Goal: Book appointment/travel/reservation

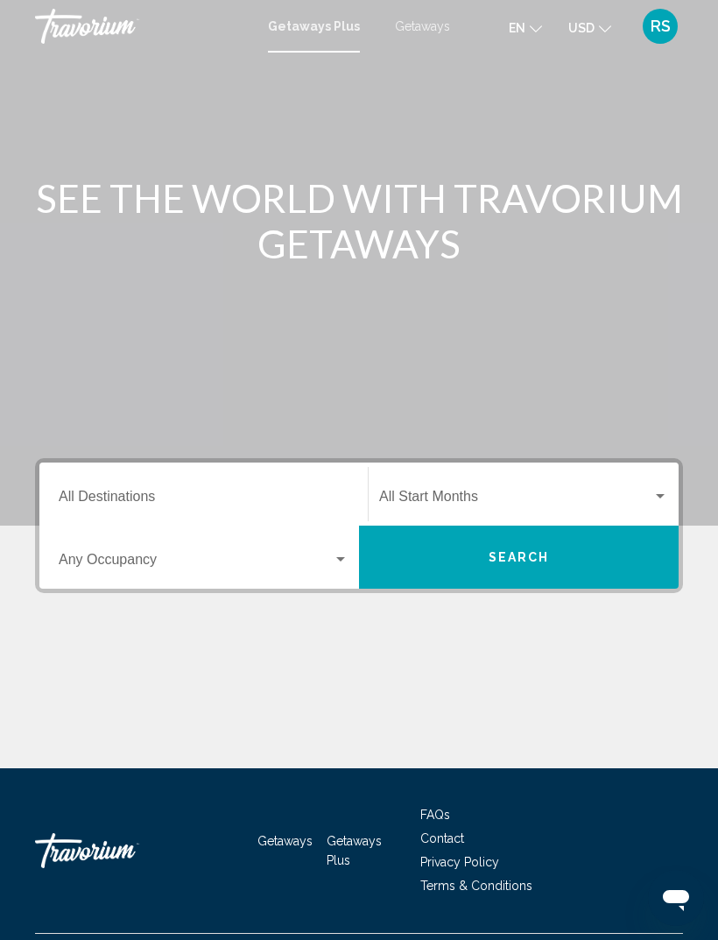
click at [418, 28] on span "Getaways" at bounding box center [422, 26] width 55 height 14
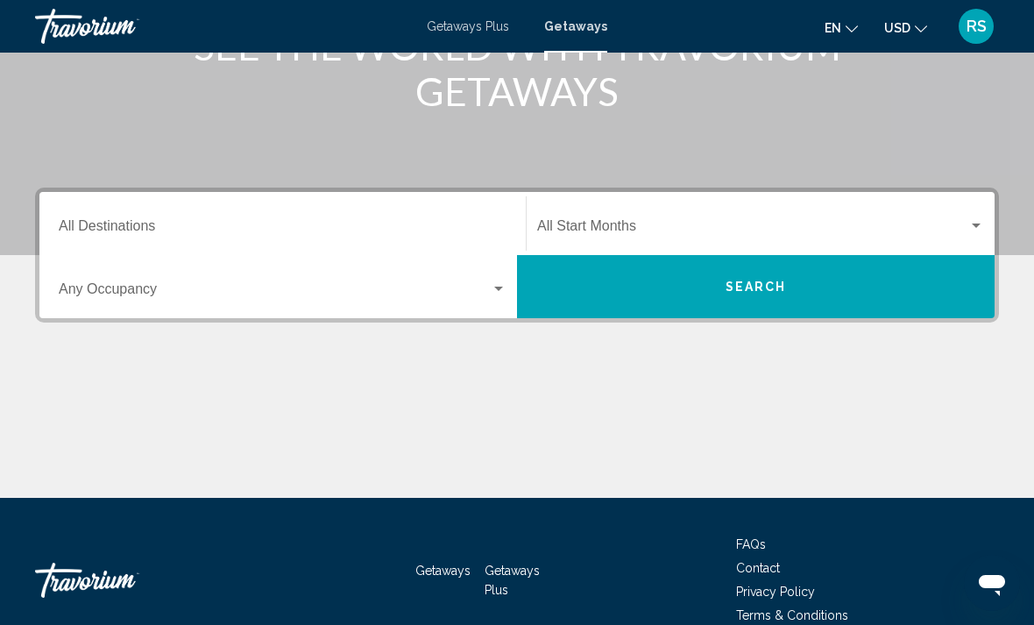
click at [259, 222] on input "Destination All Destinations" at bounding box center [283, 230] width 448 height 16
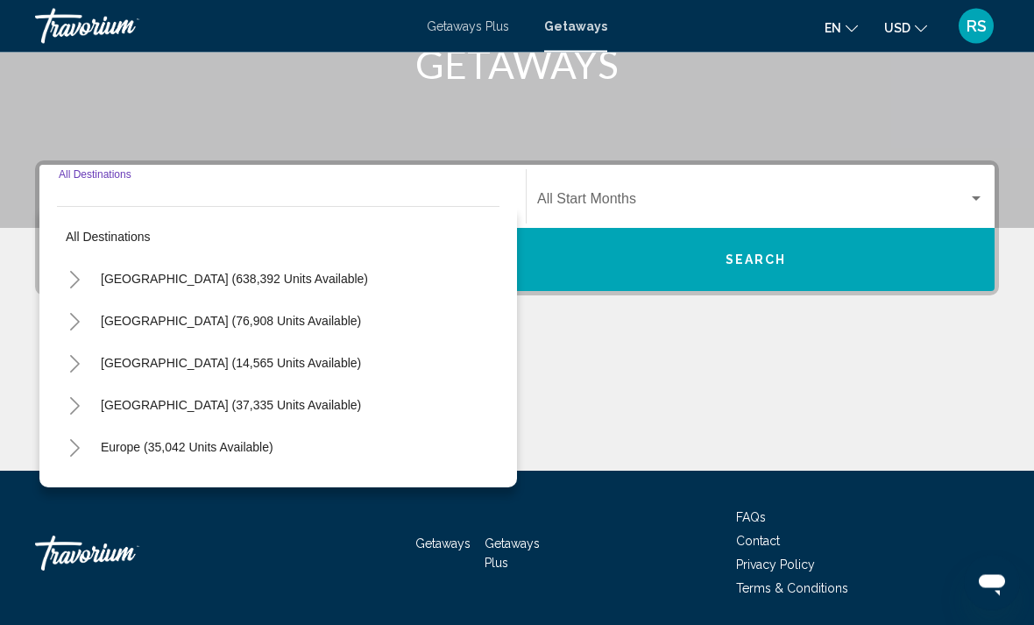
scroll to position [302, 0]
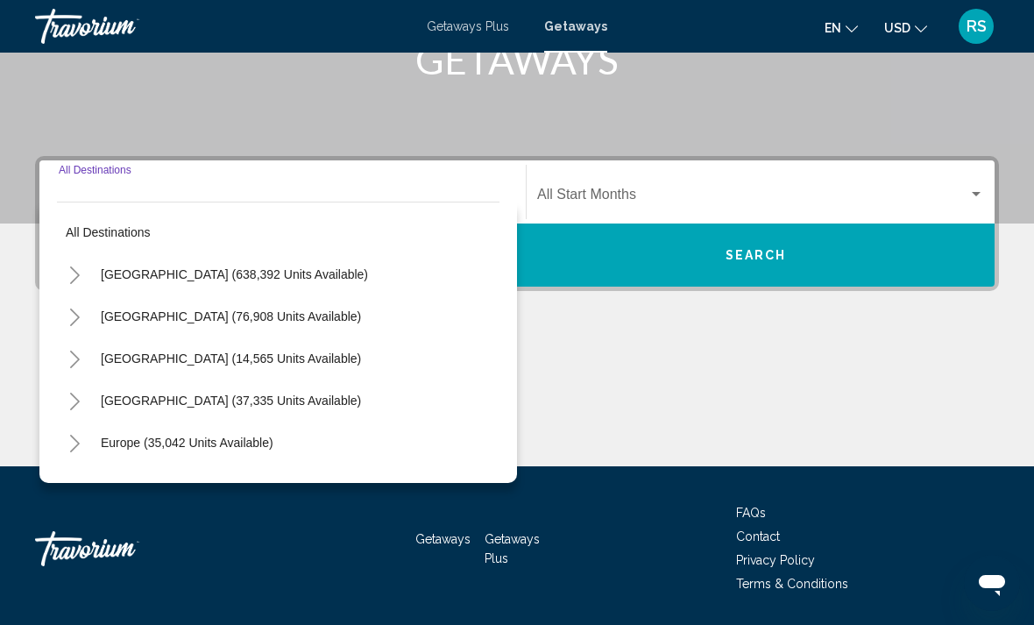
click at [251, 276] on span "[GEOGRAPHIC_DATA] (638,392 units available)" at bounding box center [234, 274] width 267 height 14
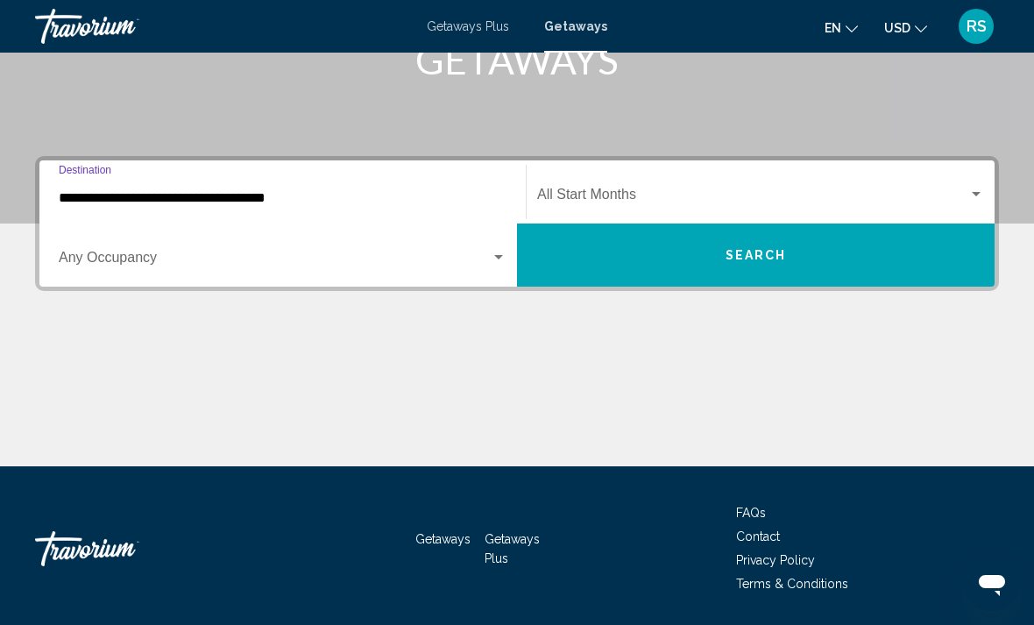
click at [260, 202] on input "**********" at bounding box center [283, 198] width 448 height 16
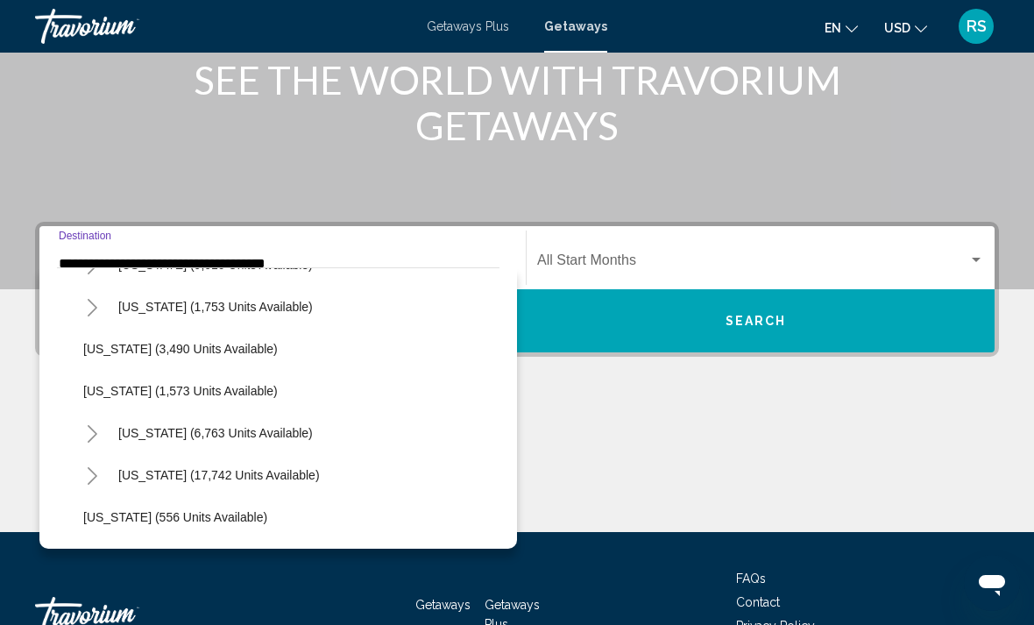
scroll to position [1129, 0]
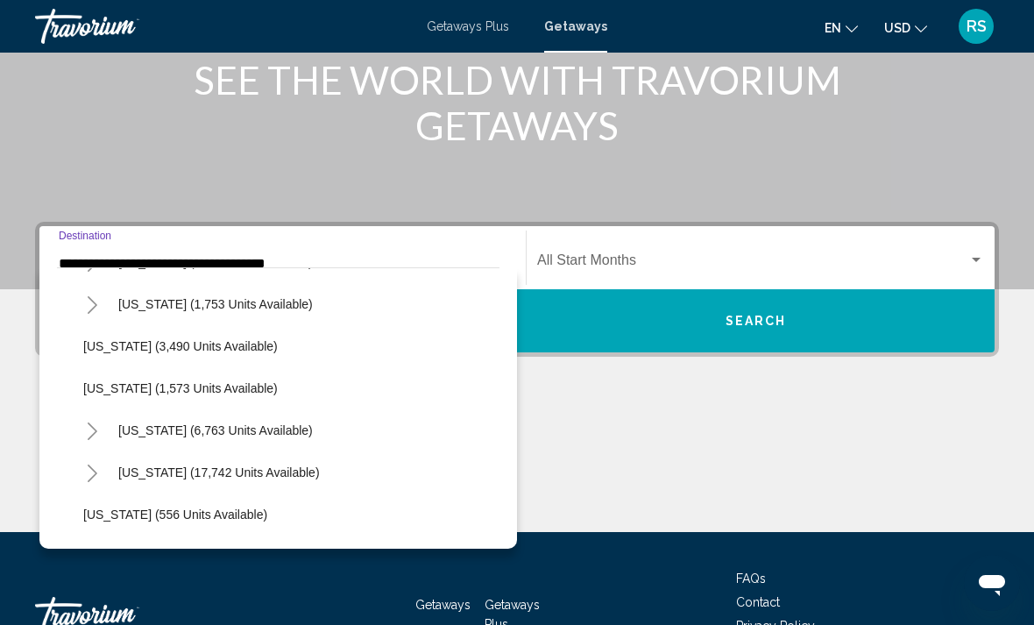
click at [202, 427] on span "[US_STATE] (6,763 units available)" at bounding box center [215, 430] width 195 height 14
type input "**********"
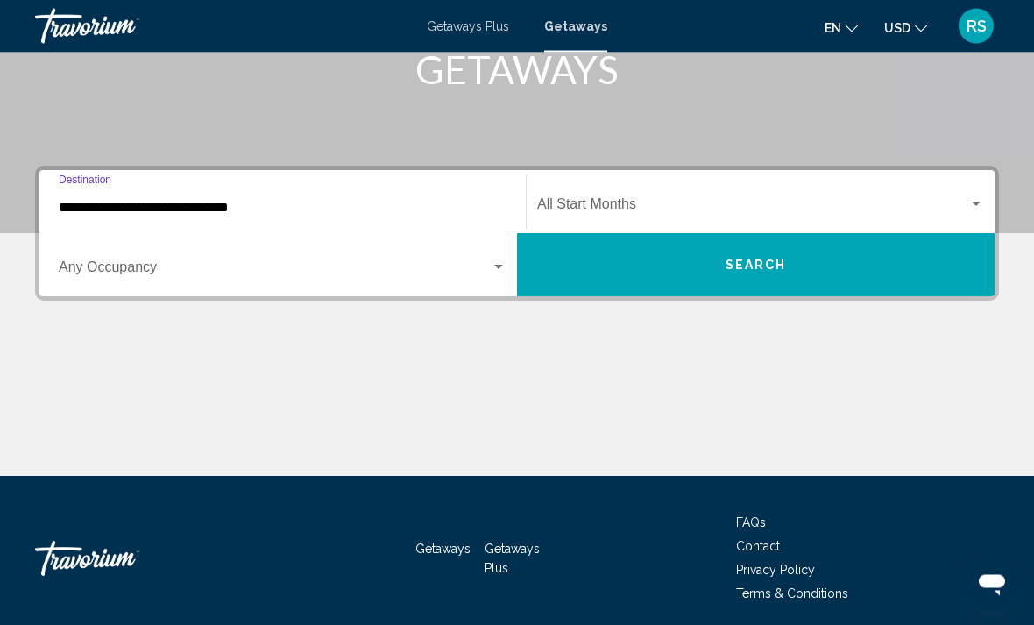
scroll to position [302, 0]
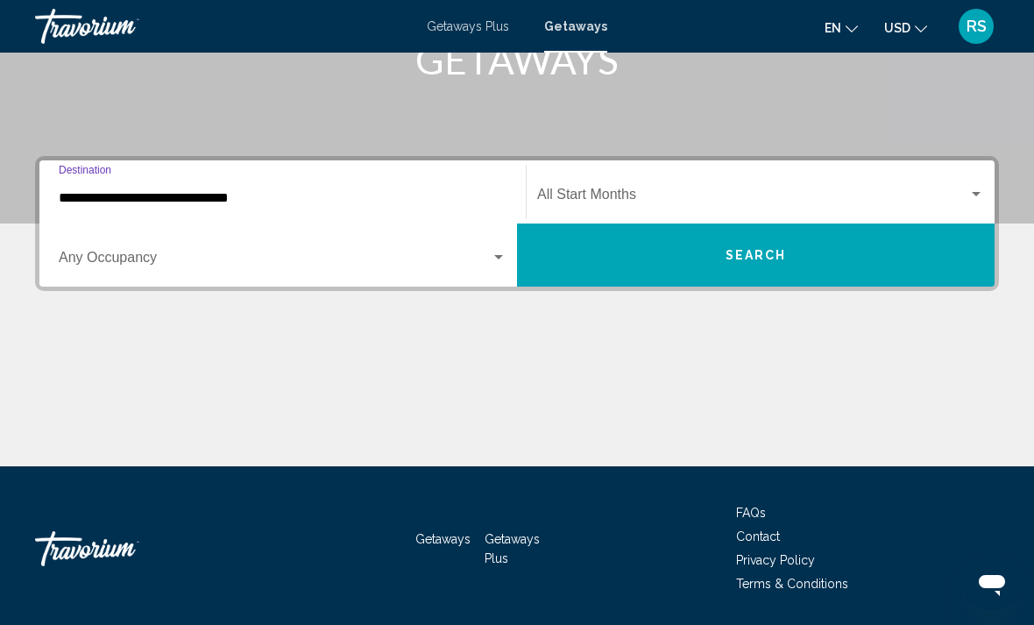
click at [188, 268] on span "Search widget" at bounding box center [275, 261] width 432 height 16
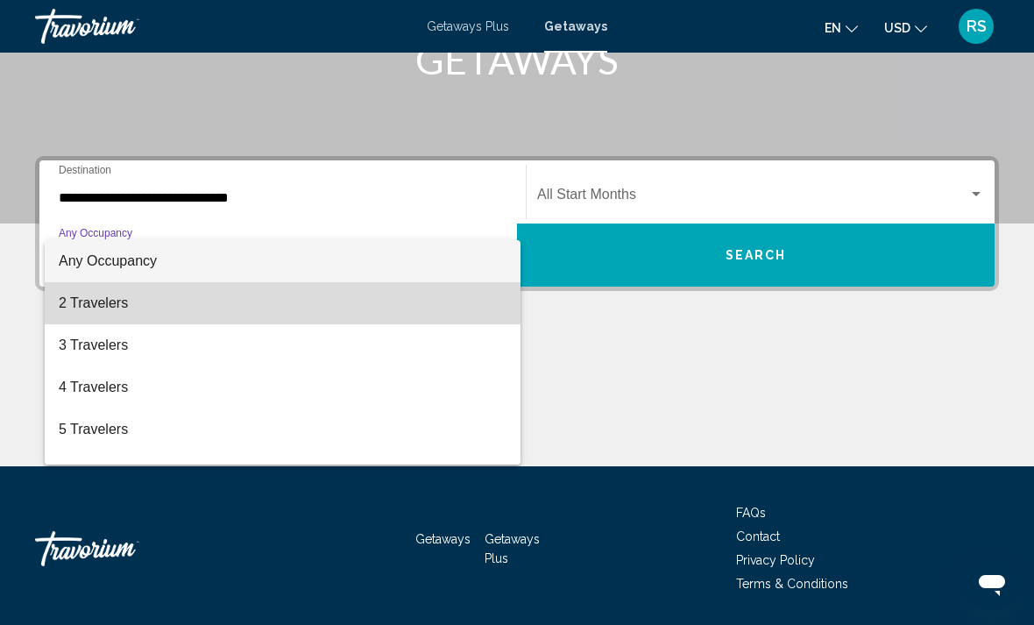
click at [117, 317] on span "2 Travelers" at bounding box center [283, 303] width 448 height 42
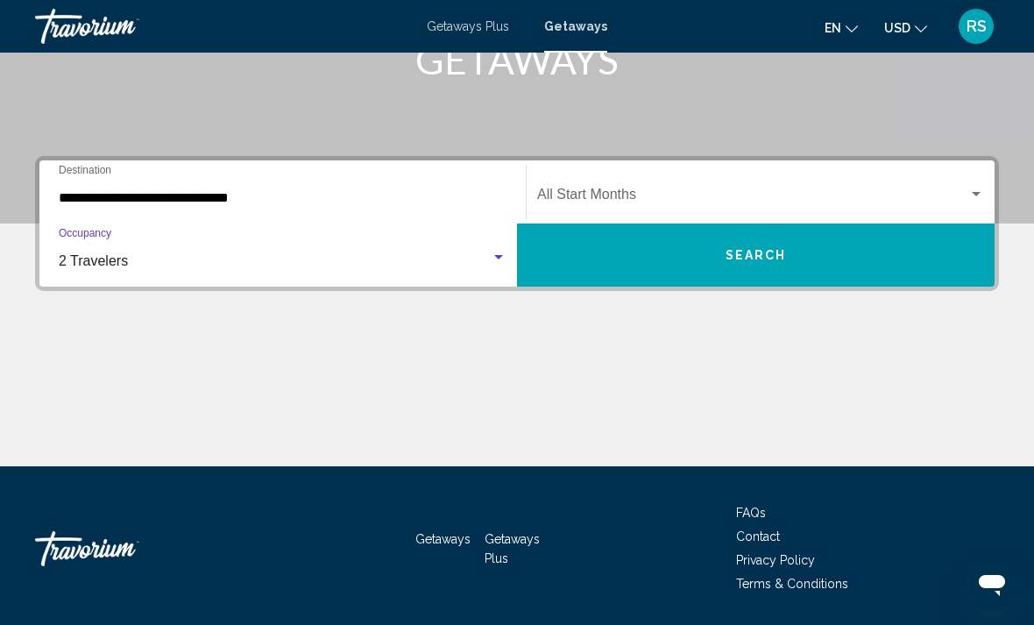
click at [659, 193] on span "Search widget" at bounding box center [752, 198] width 431 height 16
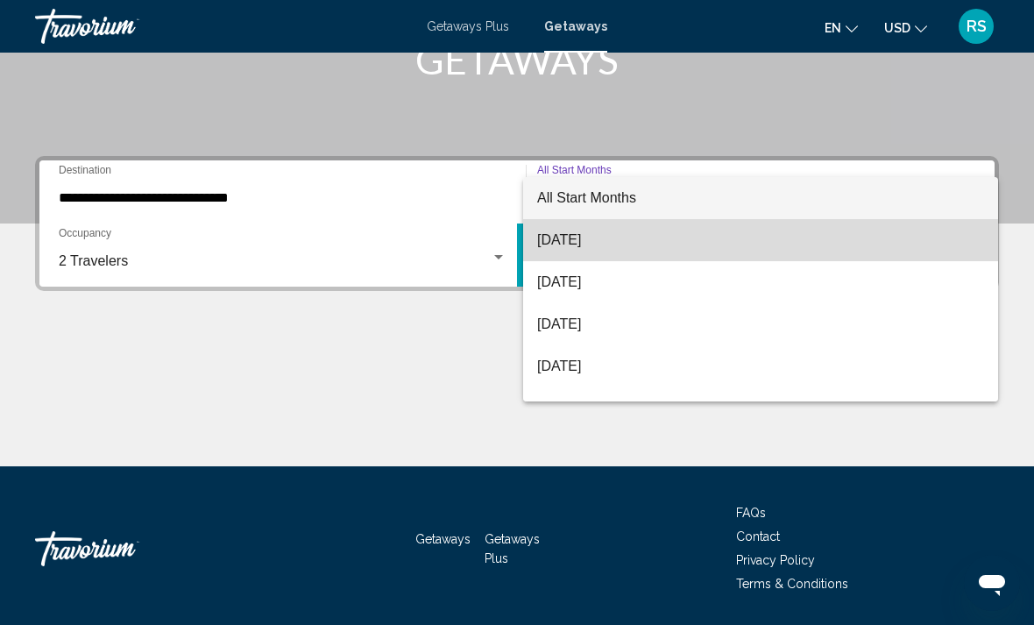
click at [608, 243] on span "[DATE]" at bounding box center [760, 240] width 447 height 42
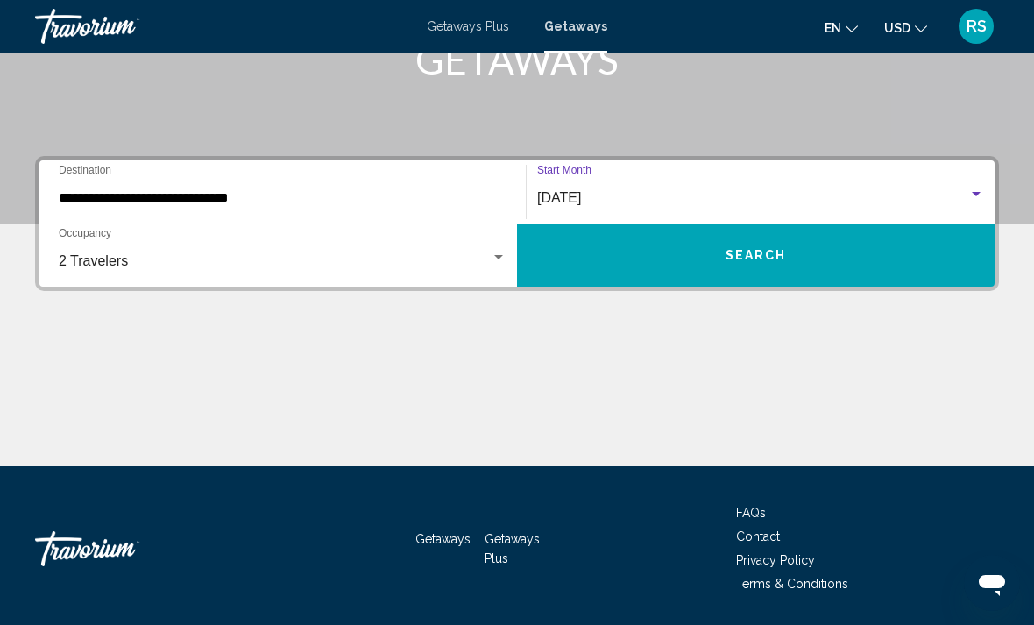
click at [702, 265] on button "Search" at bounding box center [756, 254] width 478 height 63
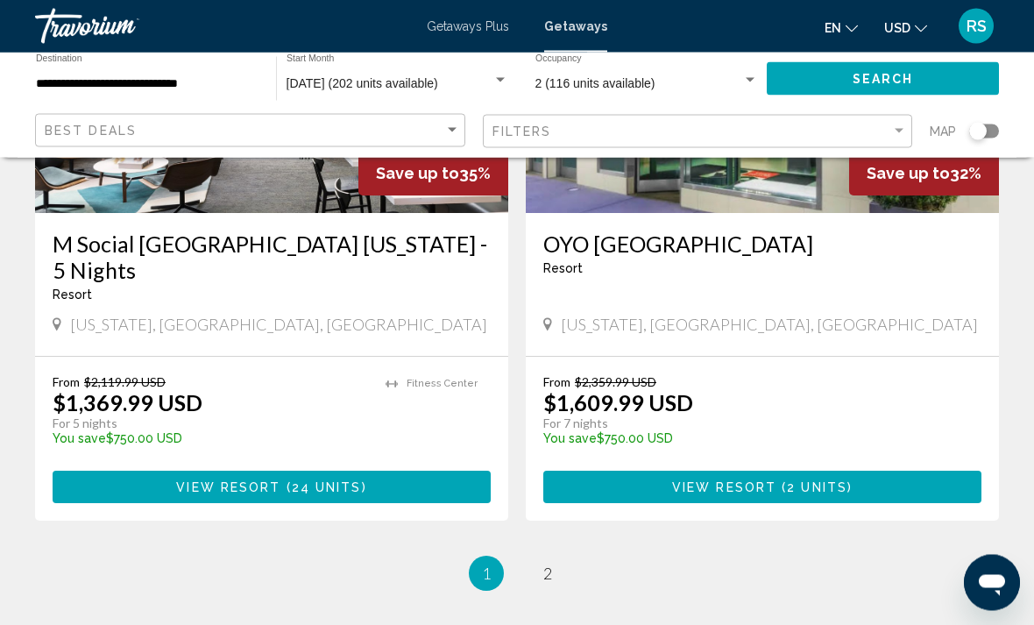
scroll to position [3446, 0]
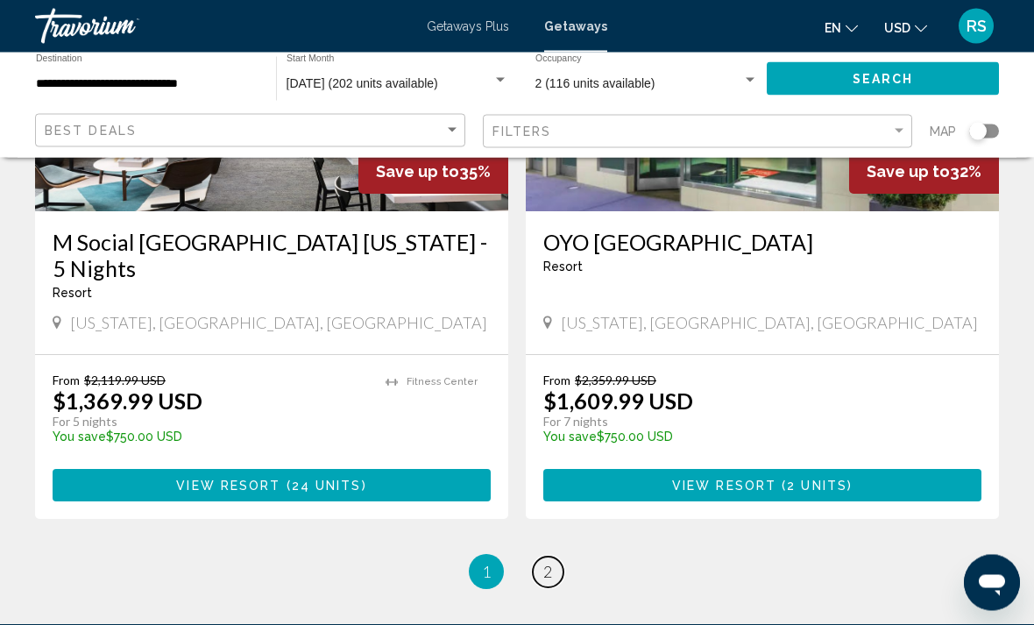
click at [550, 563] on span "2" at bounding box center [547, 572] width 9 height 19
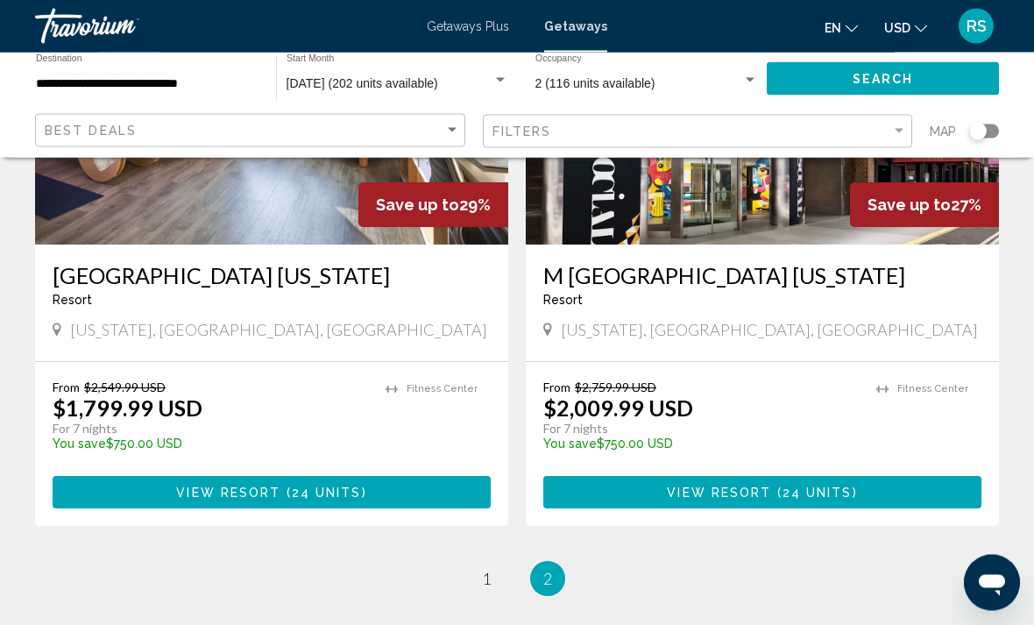
scroll to position [285, 0]
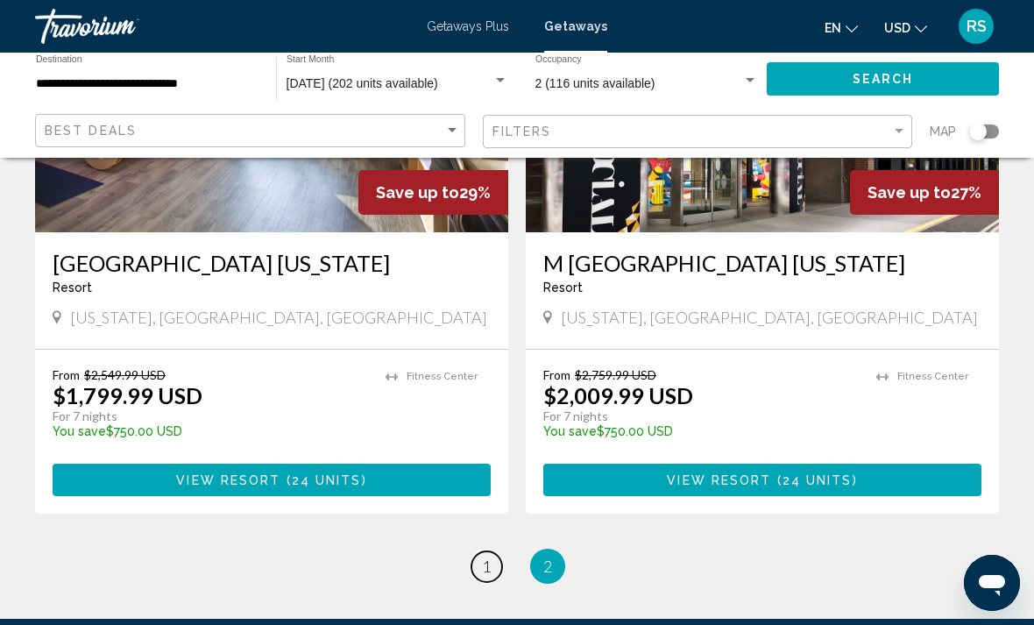
click at [479, 563] on link "page 1" at bounding box center [486, 566] width 31 height 31
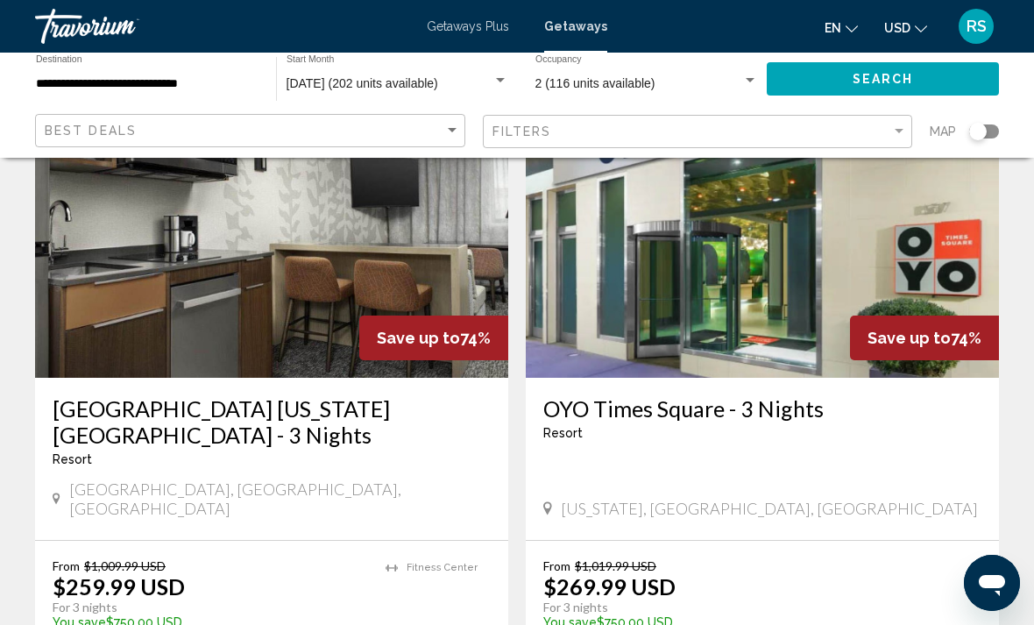
scroll to position [138, 0]
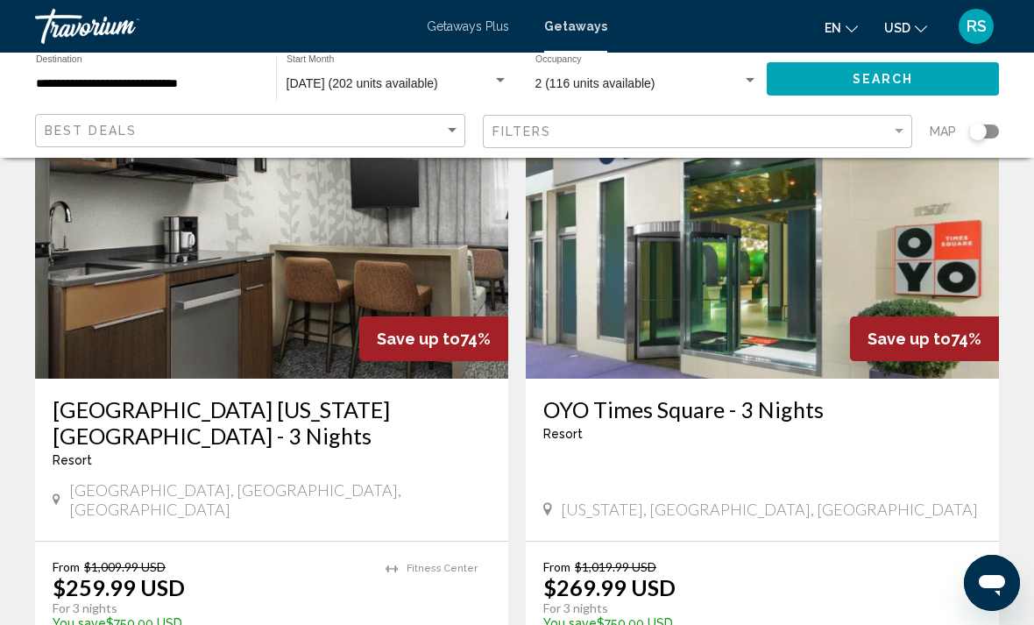
click at [718, 346] on img "Main content" at bounding box center [762, 238] width 473 height 280
